Goal: Task Accomplishment & Management: Manage account settings

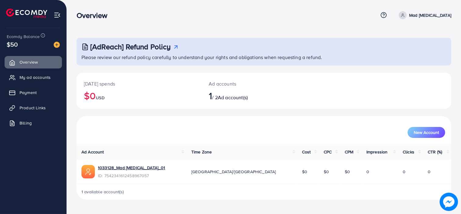
click at [303, 115] on div "[DATE] spends $0 USD Ad accounts 1 / 2 Ad account(s)" at bounding box center [264, 94] width 375 height 43
click at [42, 76] on span "My ad accounts" at bounding box center [36, 77] width 31 height 6
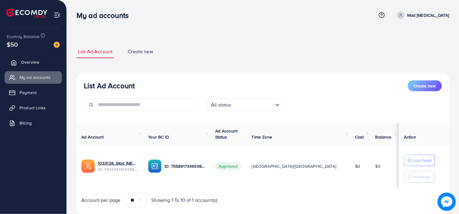
click at [40, 60] on link "Overview" at bounding box center [33, 62] width 57 height 12
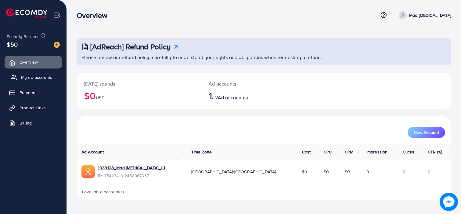
click at [34, 77] on span "My ad accounts" at bounding box center [36, 77] width 31 height 6
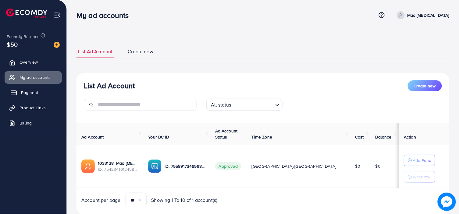
click at [34, 90] on span "Payment" at bounding box center [29, 93] width 17 height 6
